Goal: Task Accomplishment & Management: Use online tool/utility

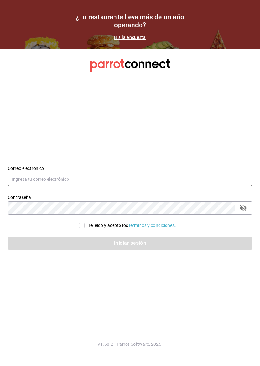
click at [168, 179] on input "text" at bounding box center [130, 179] width 245 height 13
type input "[EMAIL_ADDRESS][DOMAIN_NAME]"
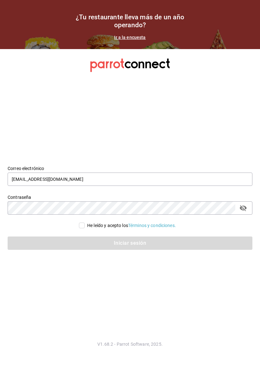
click at [85, 233] on div "Iniciar sesión" at bounding box center [126, 239] width 252 height 21
click at [79, 226] on input "He leído y acepto los Términos y condiciones." at bounding box center [82, 226] width 6 height 6
checkbox input "true"
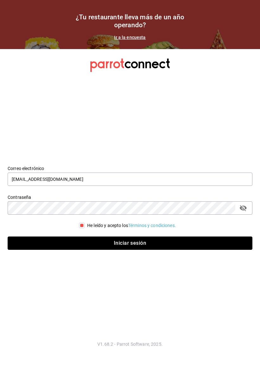
click at [119, 240] on button "Iniciar sesión" at bounding box center [130, 243] width 245 height 13
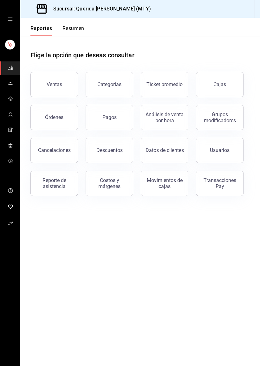
click at [11, 86] on span "mailbox folders" at bounding box center [10, 83] width 5 height 9
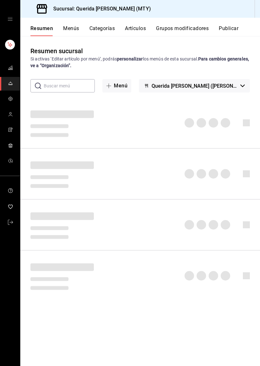
click at [133, 28] on button "Artículos" at bounding box center [135, 30] width 21 height 11
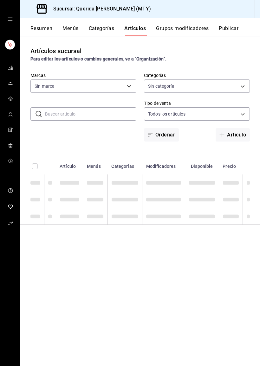
type input "c86918b1-ef05-4987-b05d-2b9394d4c970"
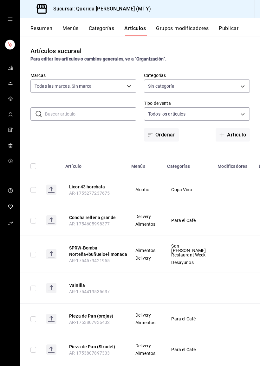
type input "8521ad39-c37f-433e-83af-8be384ff22f2,59c663c8-5724-4156-bbfb-265cef9f8fff,d8729…"
click at [93, 117] on input "text" at bounding box center [90, 114] width 91 height 13
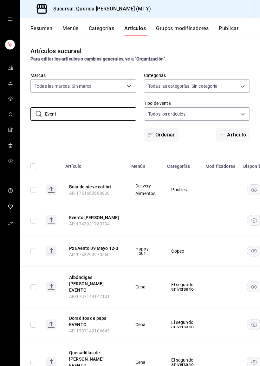
type input "Evento"
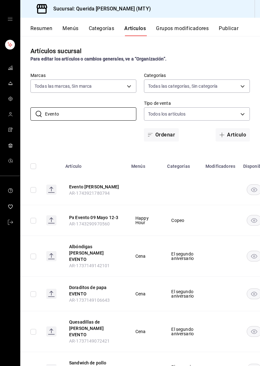
click at [70, 29] on button "Menús" at bounding box center [70, 30] width 16 height 11
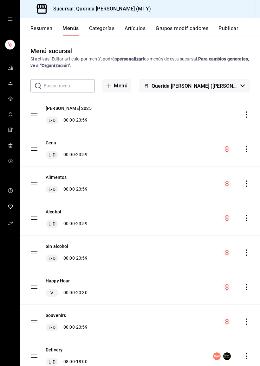
click at [46, 26] on button "Resumen" at bounding box center [41, 30] width 22 height 11
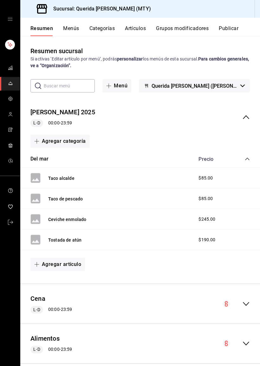
click at [244, 117] on icon "collapse-menu-row" at bounding box center [246, 117] width 8 height 8
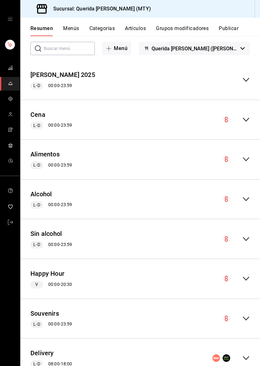
scroll to position [36, 0]
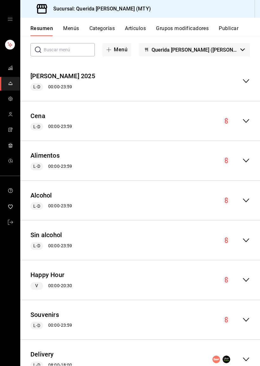
click at [244, 158] on icon "collapse-menu-row" at bounding box center [246, 161] width 8 height 8
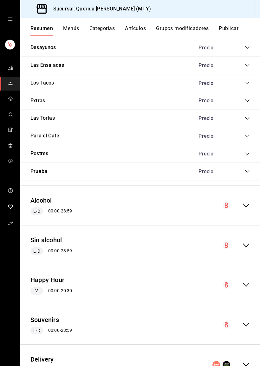
scroll to position [605, 0]
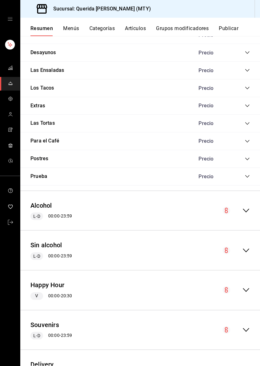
click at [245, 177] on div "Prueba Precio" at bounding box center [139, 177] width 239 height 18
click at [249, 174] on icon "collapse-category-row" at bounding box center [247, 176] width 5 height 5
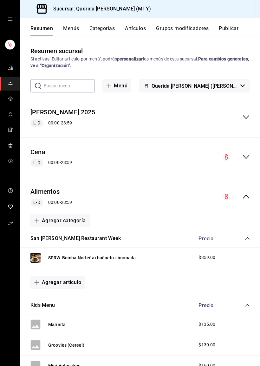
scroll to position [0, 0]
click at [90, 84] on input "text" at bounding box center [69, 85] width 51 height 13
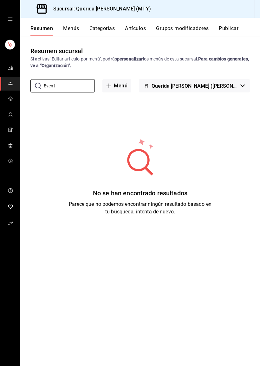
click at [8, 87] on span "mailbox folders" at bounding box center [10, 83] width 5 height 9
click at [90, 86] on input "Event" at bounding box center [69, 85] width 51 height 13
type input "E"
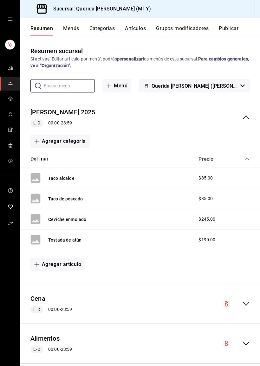
click at [249, 117] on icon "collapse-menu-row" at bounding box center [246, 117] width 8 height 8
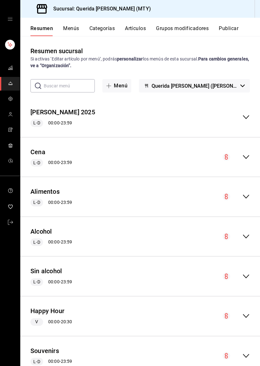
click at [249, 237] on icon "collapse-menu-row" at bounding box center [246, 237] width 8 height 8
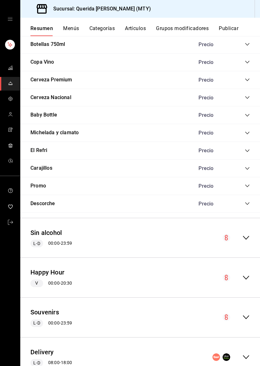
scroll to position [1424, 0]
click at [247, 184] on icon "collapse-category-row" at bounding box center [247, 186] width 5 height 5
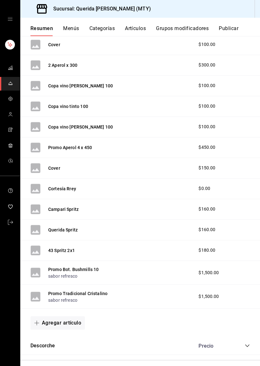
scroll to position [1736, 0]
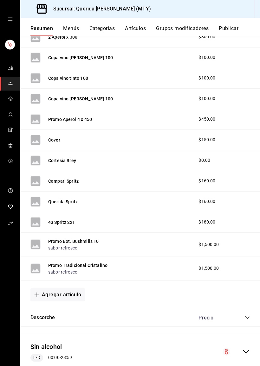
click at [64, 294] on button "Agregar artículo" at bounding box center [57, 294] width 54 height 13
click at [67, 306] on li "Artículo existente" at bounding box center [55, 307] width 50 height 16
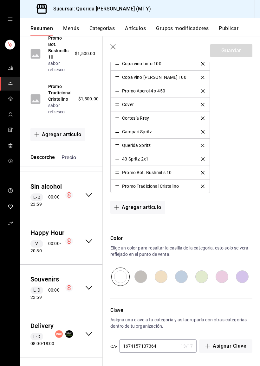
scroll to position [379, 0]
click at [138, 208] on button "Agregar artículo" at bounding box center [137, 207] width 54 height 13
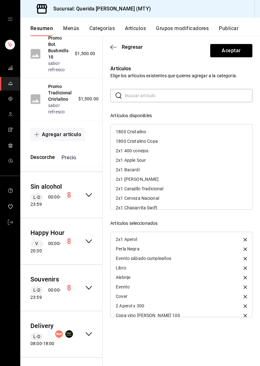
click at [194, 96] on input "text" at bounding box center [188, 95] width 127 height 13
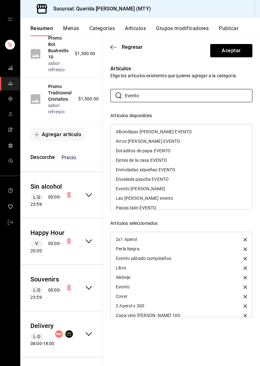
type input "Evento"
click at [143, 188] on div "Evento [PERSON_NAME]" at bounding box center [140, 189] width 49 height 4
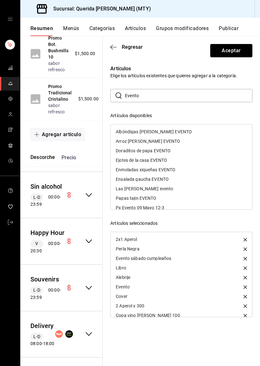
click at [237, 50] on button "Aceptar" at bounding box center [231, 50] width 42 height 13
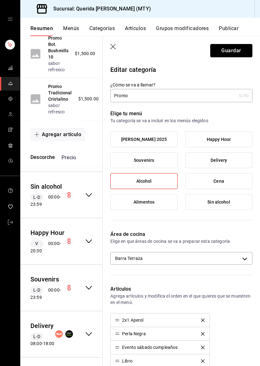
click at [241, 53] on button "Guardar" at bounding box center [231, 50] width 42 height 13
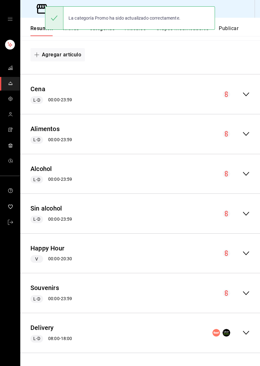
scroll to position [208, 0]
